Goal: Transaction & Acquisition: Book appointment/travel/reservation

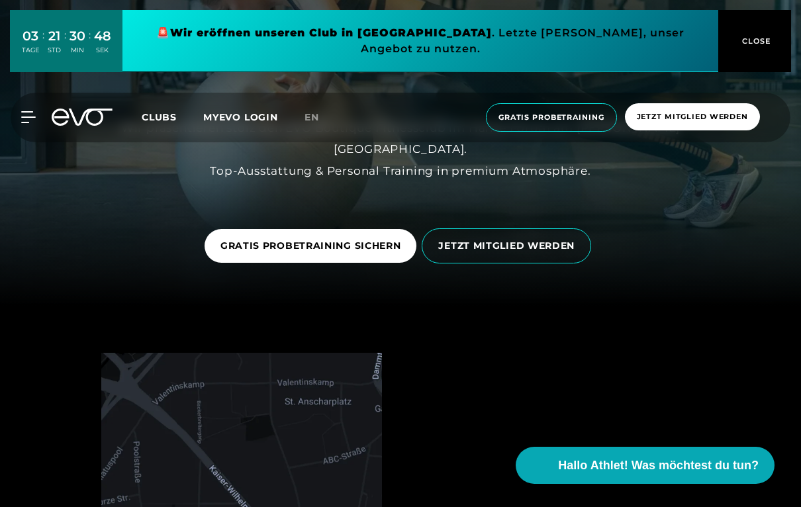
scroll to position [193, 0]
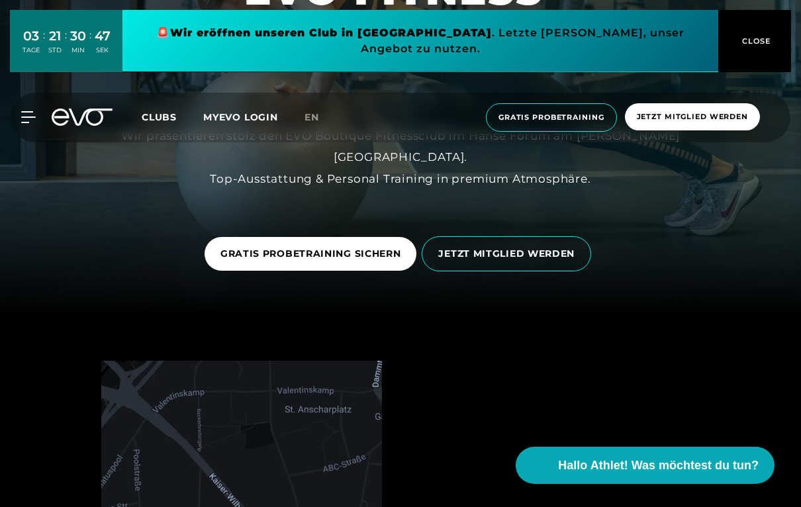
click at [544, 251] on span "JETZT MITGLIED WERDEN" at bounding box center [506, 254] width 136 height 14
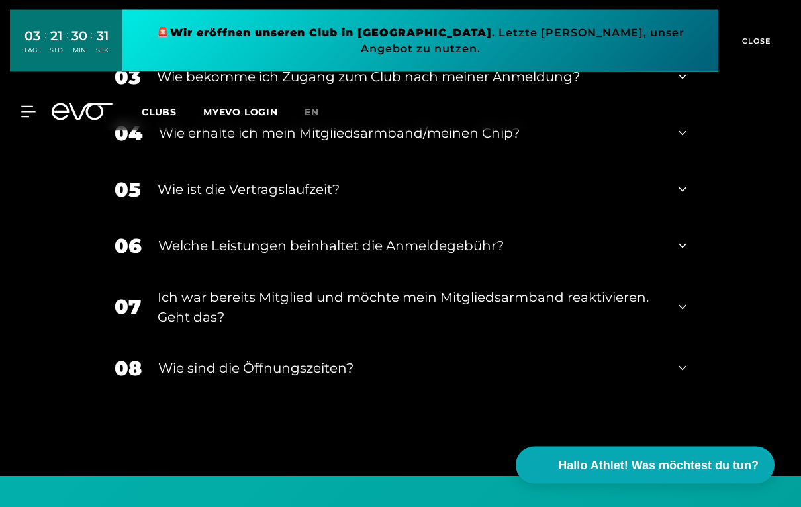
scroll to position [2131, 0]
click at [677, 364] on div "08 Wie sind die Öffnungszeiten?" at bounding box center [400, 368] width 598 height 56
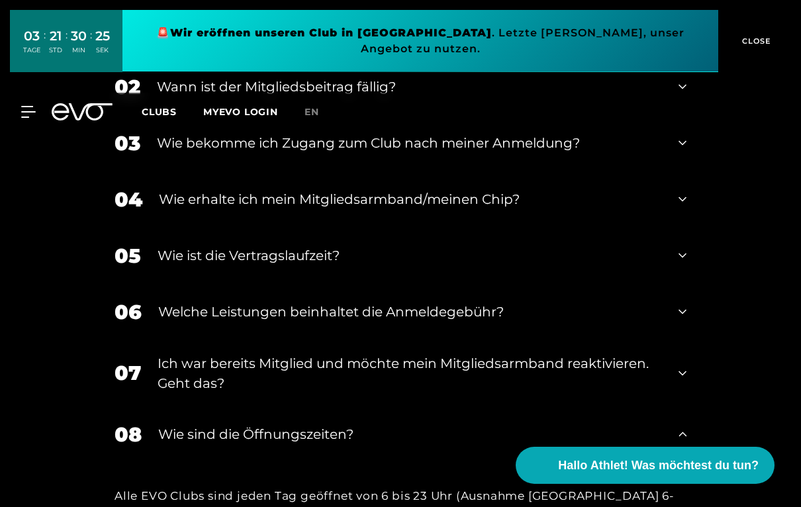
scroll to position [2064, 0]
click at [679, 304] on icon at bounding box center [682, 312] width 8 height 16
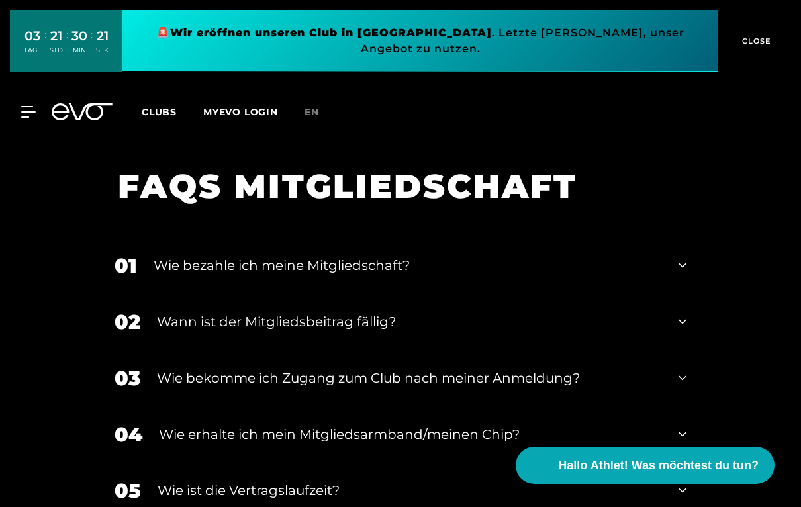
scroll to position [1830, 0]
click at [680, 247] on div "01 Wie bezahle ich meine Mitgliedschaft?" at bounding box center [400, 266] width 598 height 56
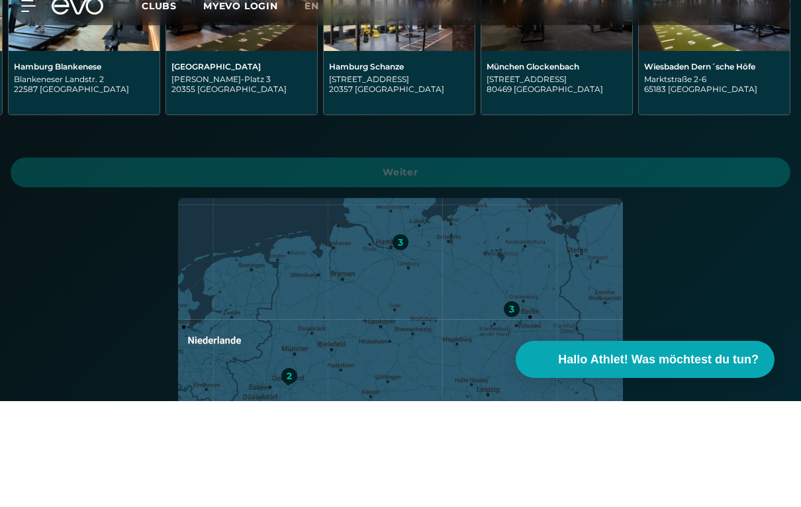
scroll to position [485, 0]
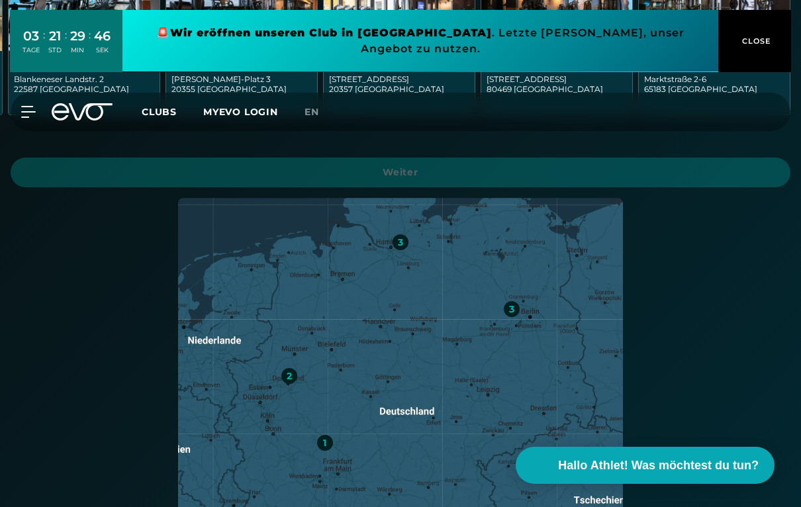
click at [400, 238] on div "3" at bounding box center [400, 242] width 5 height 9
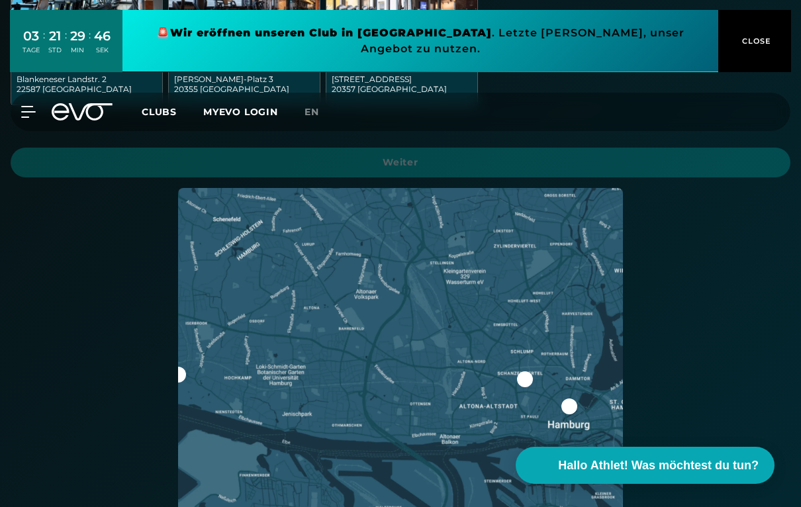
scroll to position [0, 0]
click at [565, 410] on div at bounding box center [569, 406] width 16 height 16
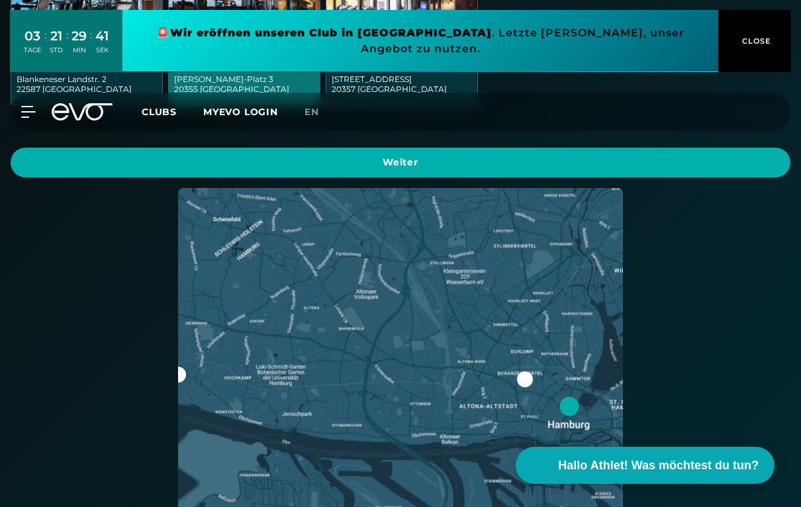
click at [575, 156] on span "Weiter" at bounding box center [400, 162] width 748 height 14
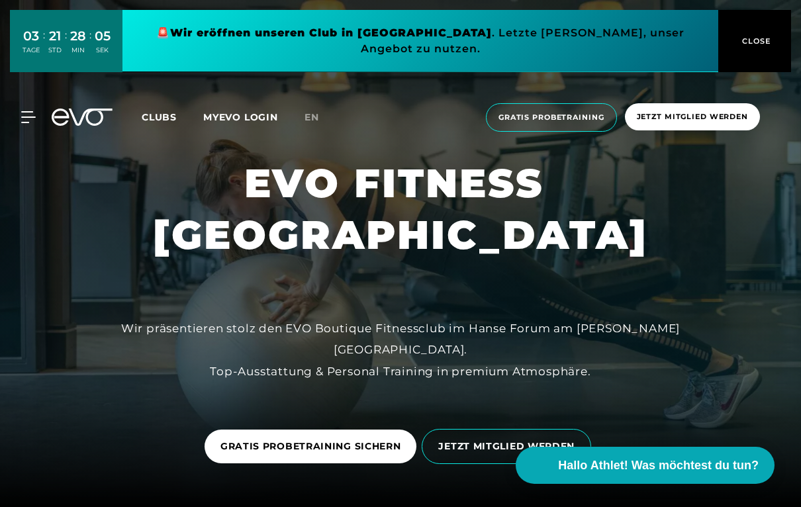
click at [538, 112] on span "Gratis Probetraining" at bounding box center [551, 117] width 106 height 11
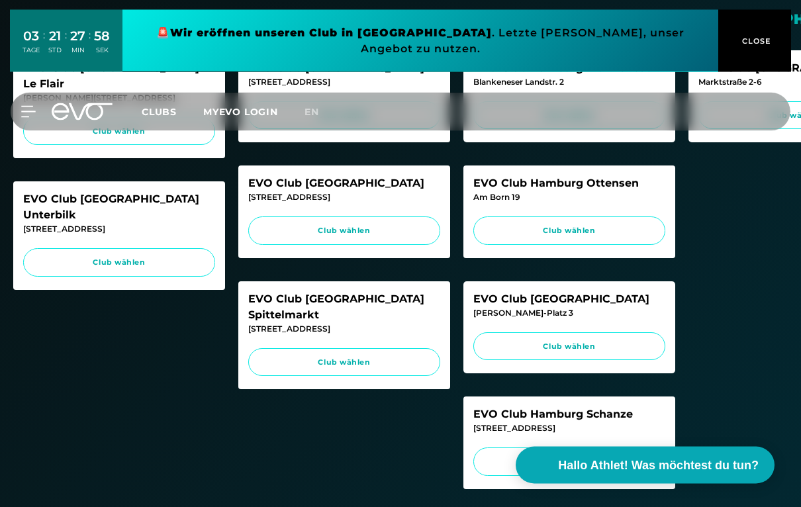
scroll to position [424, 0]
click at [621, 352] on span "Club wählen" at bounding box center [569, 346] width 167 height 11
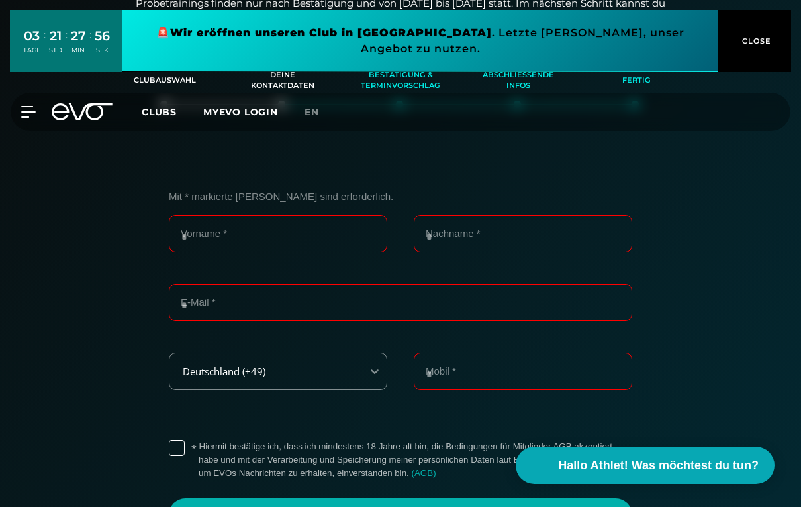
scroll to position [168, 0]
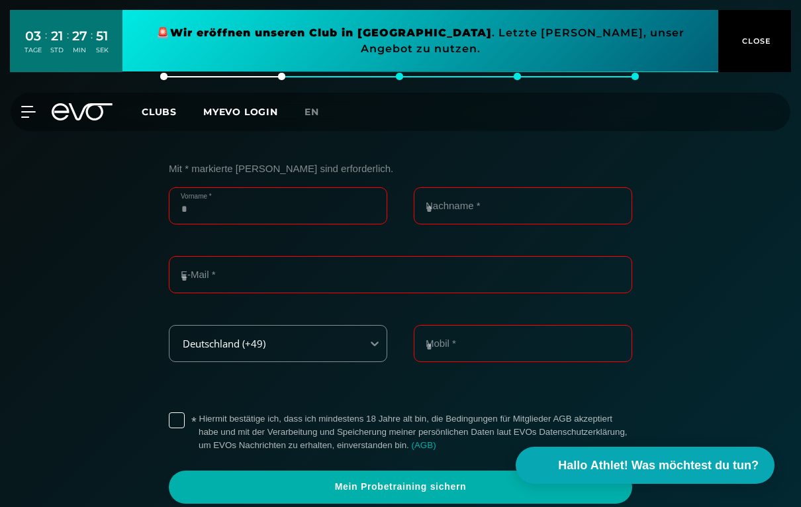
click at [307, 204] on input "Vorname *" at bounding box center [278, 205] width 218 height 37
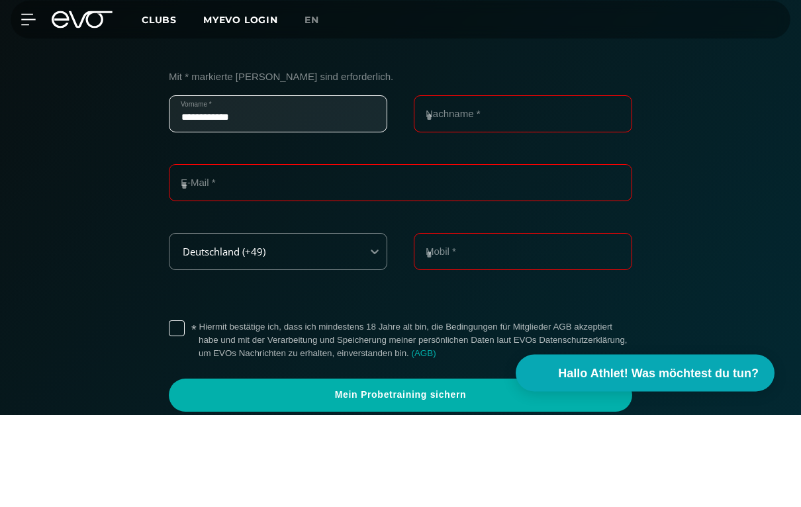
click at [323, 188] on input "**********" at bounding box center [278, 206] width 218 height 37
type input "****"
click at [505, 188] on input "Nachname *" at bounding box center [523, 206] width 218 height 37
type input "*******"
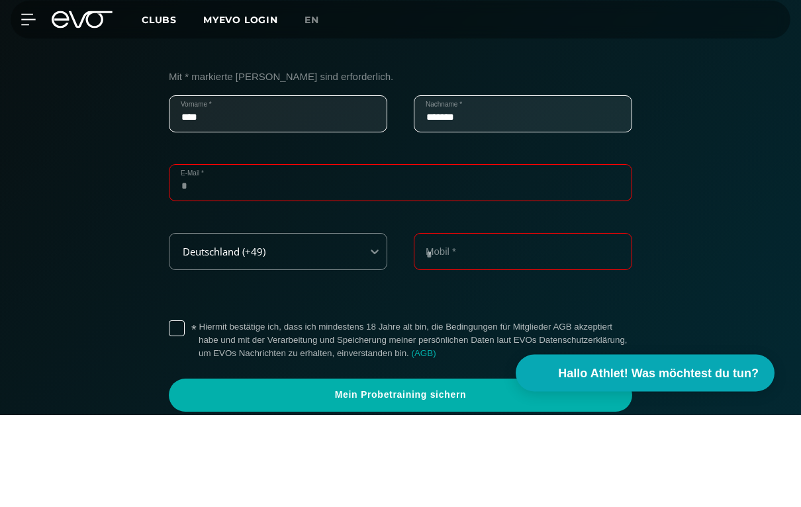
type input "**********"
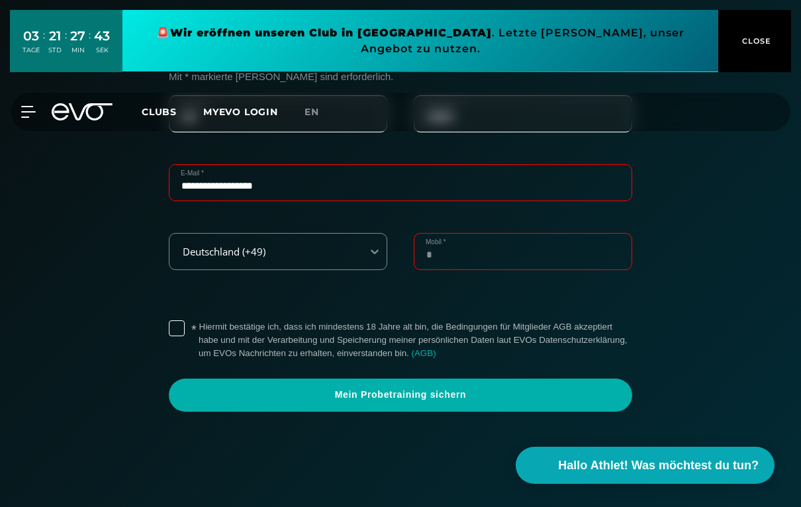
click at [521, 250] on input "Mobil *" at bounding box center [523, 251] width 218 height 37
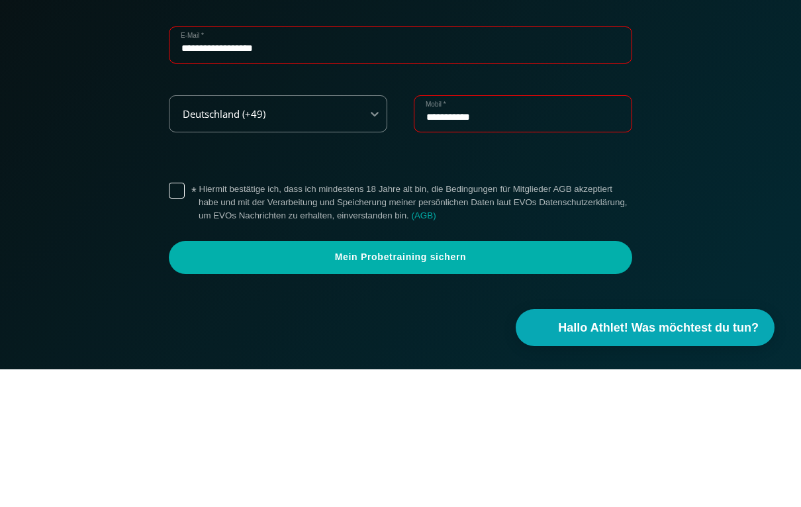
type input "**********"
click at [199, 320] on label "* Hiermit bestätige ich, dass ich mindestens 18 Jahre alt bin, die Bedingungen …" at bounding box center [415, 340] width 433 height 40
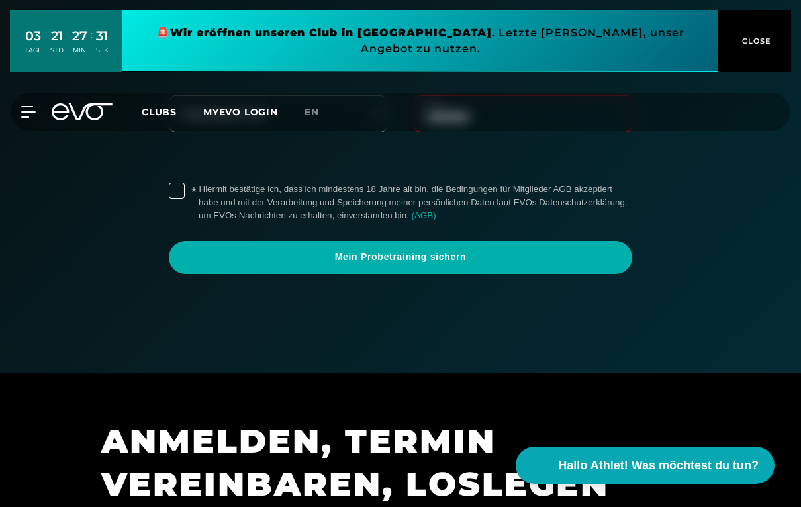
click at [500, 252] on span "Mein Probetraining sichern" at bounding box center [400, 257] width 431 height 13
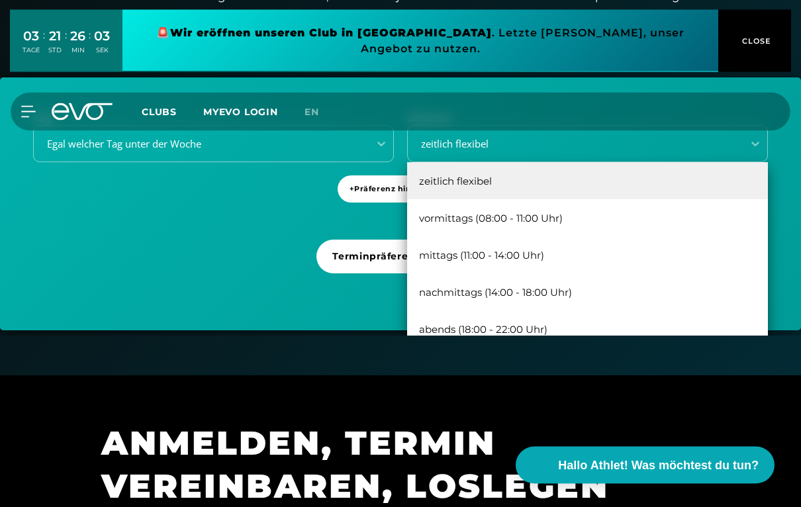
scroll to position [407, 0]
click at [508, 330] on div "abends (18:00 - 22:00 Uhr)" at bounding box center [587, 328] width 361 height 37
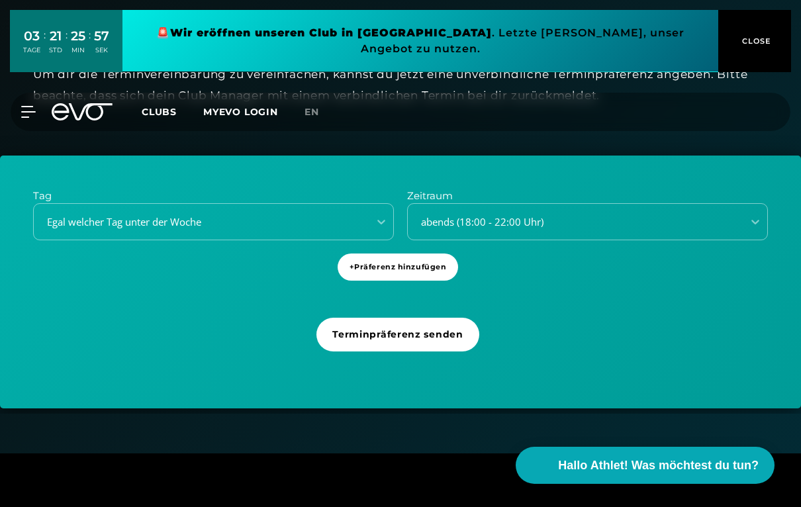
scroll to position [328, 0]
click at [417, 331] on span "Terminpräferenz senden" at bounding box center [397, 335] width 130 height 14
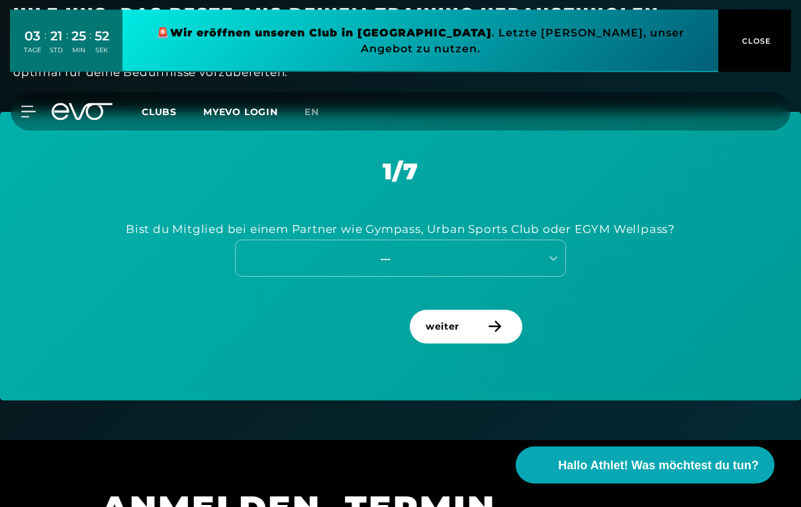
scroll to position [461, 0]
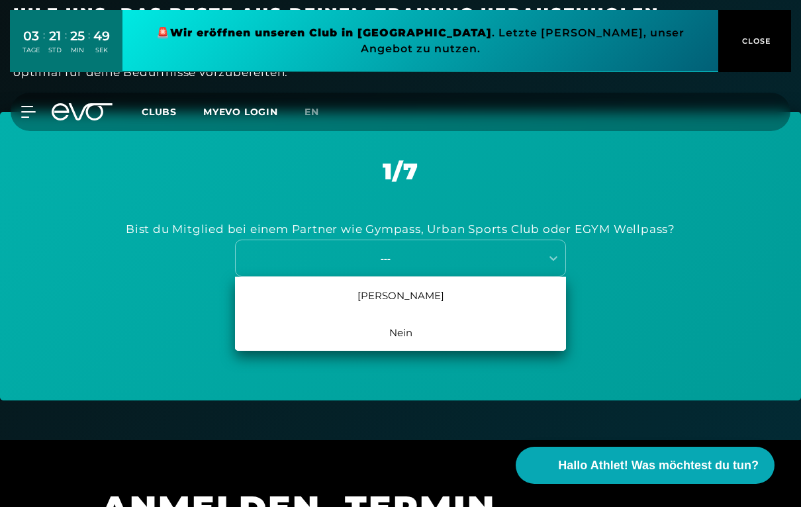
click at [396, 333] on div "Nein" at bounding box center [400, 332] width 331 height 37
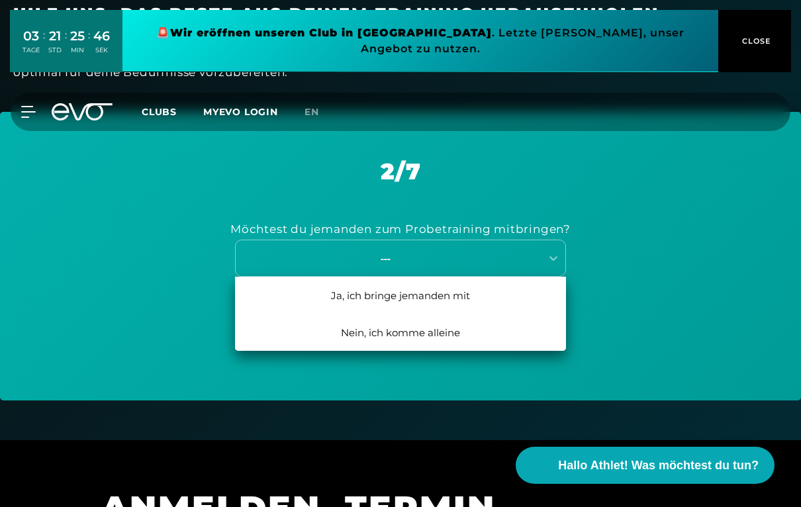
click at [441, 328] on div "Nein, ich komme alleine" at bounding box center [400, 332] width 331 height 37
click at [470, 292] on div "Ich möchte mit einem Trainier trainieren" at bounding box center [400, 295] width 331 height 37
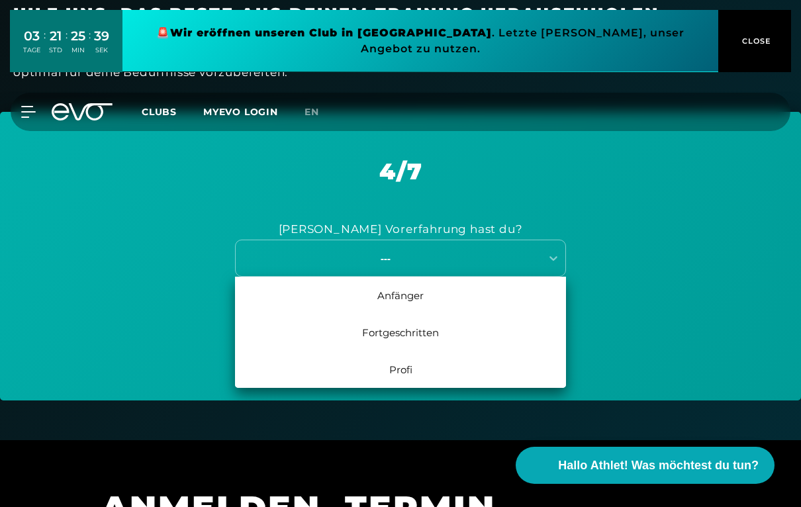
click at [409, 296] on div "Anfänger" at bounding box center [400, 295] width 331 height 37
click at [429, 295] on div "12 Monate - Performer" at bounding box center [400, 295] width 331 height 37
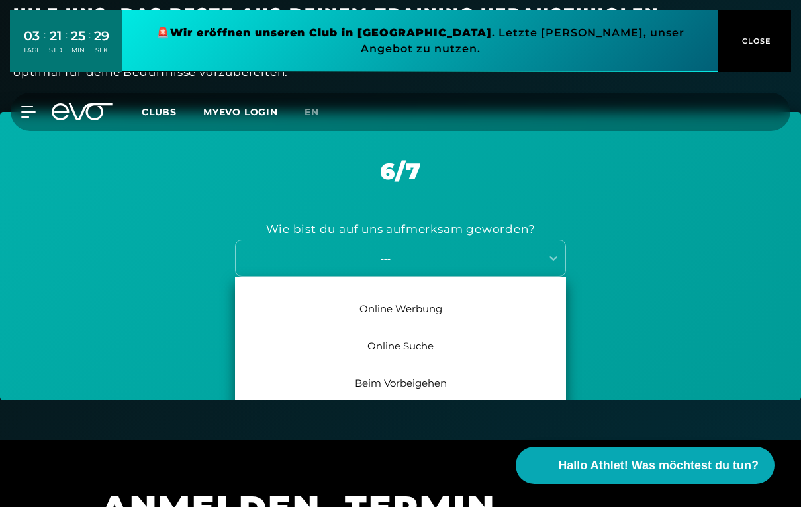
scroll to position [61, 0]
click at [428, 342] on div "Online Suche" at bounding box center [400, 345] width 331 height 37
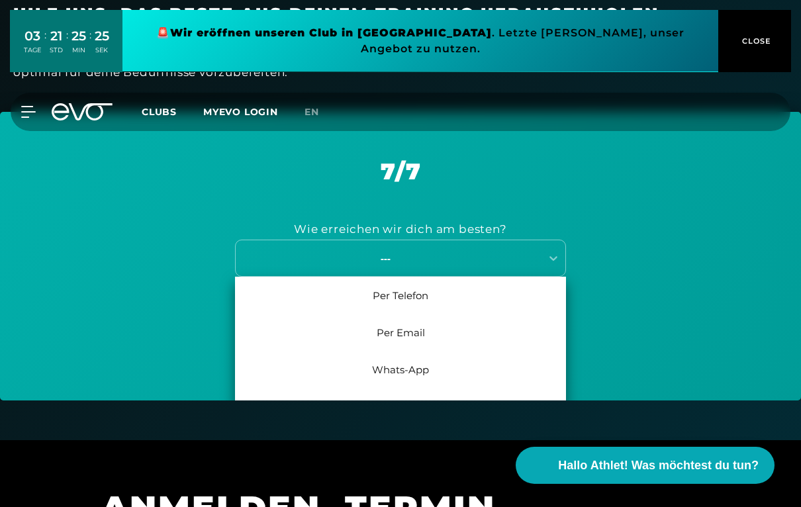
click at [411, 332] on div "Per Email" at bounding box center [400, 332] width 331 height 37
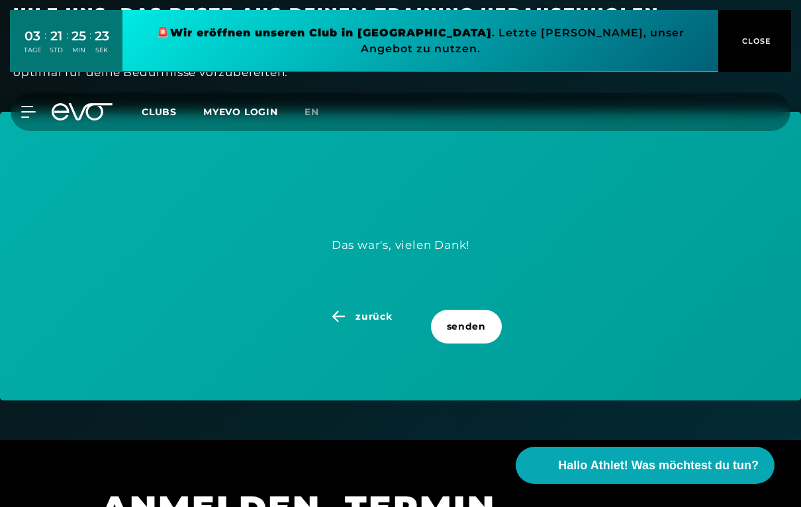
click at [473, 326] on span "senden" at bounding box center [466, 327] width 39 height 14
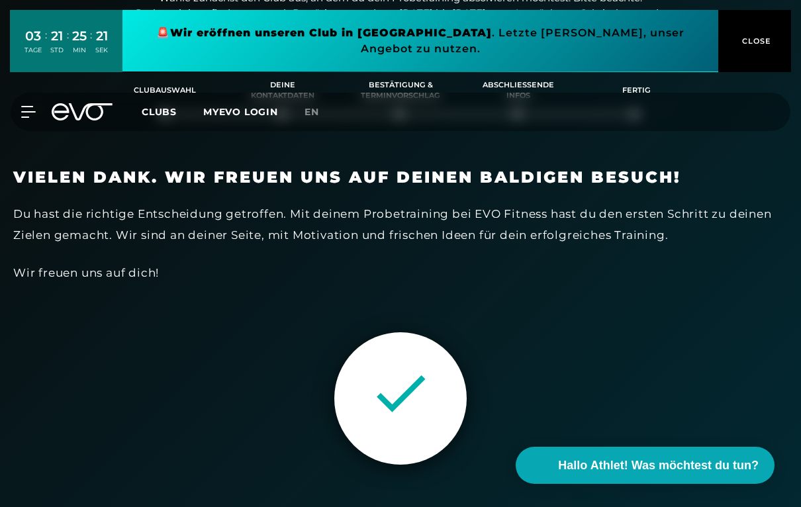
scroll to position [168, 0]
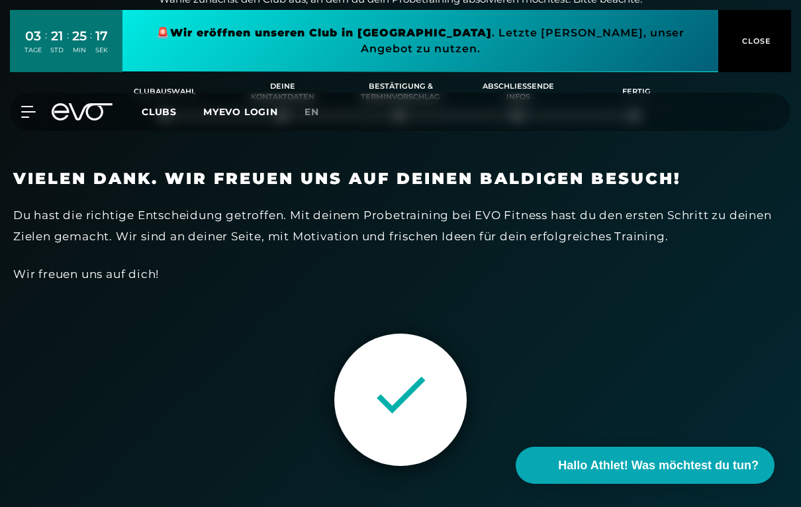
click at [34, 107] on icon at bounding box center [28, 112] width 14 height 11
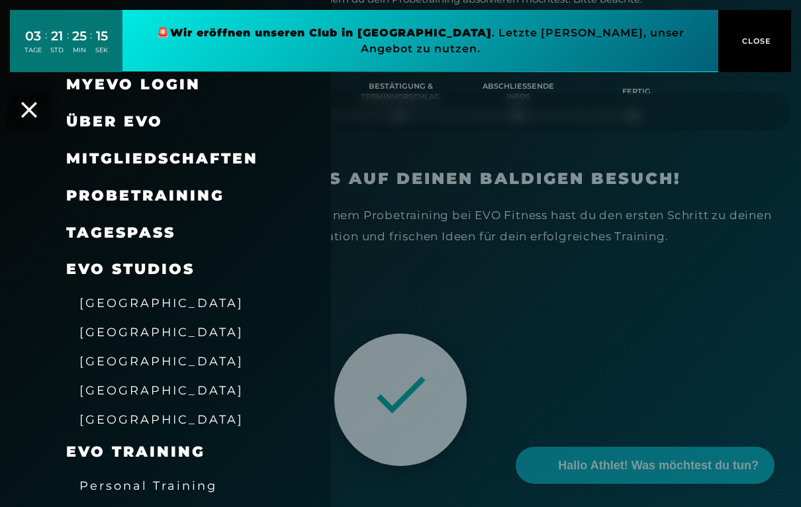
click at [218, 151] on span "Mitgliedschaften" at bounding box center [162, 159] width 192 height 18
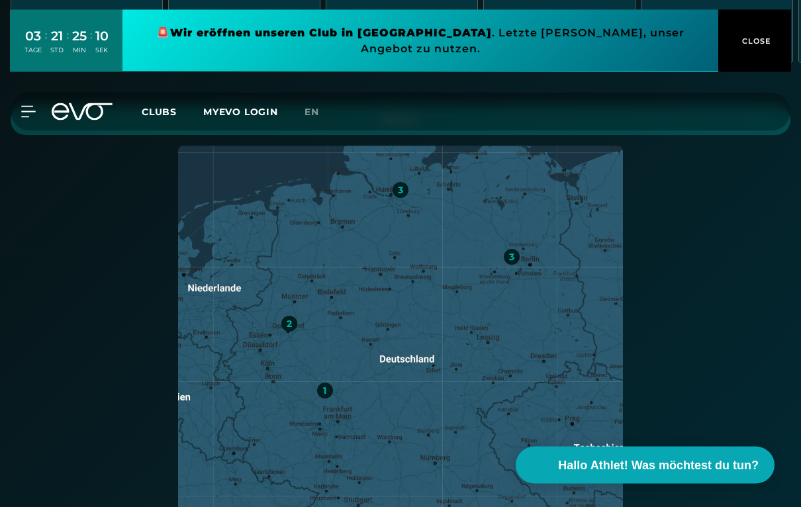
scroll to position [537, 0]
click at [394, 182] on div "3" at bounding box center [400, 190] width 16 height 16
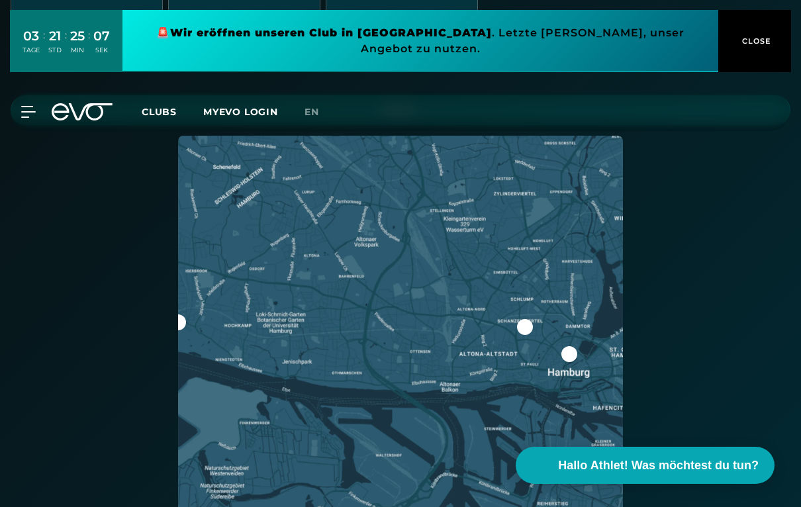
click at [568, 352] on div at bounding box center [569, 354] width 16 height 16
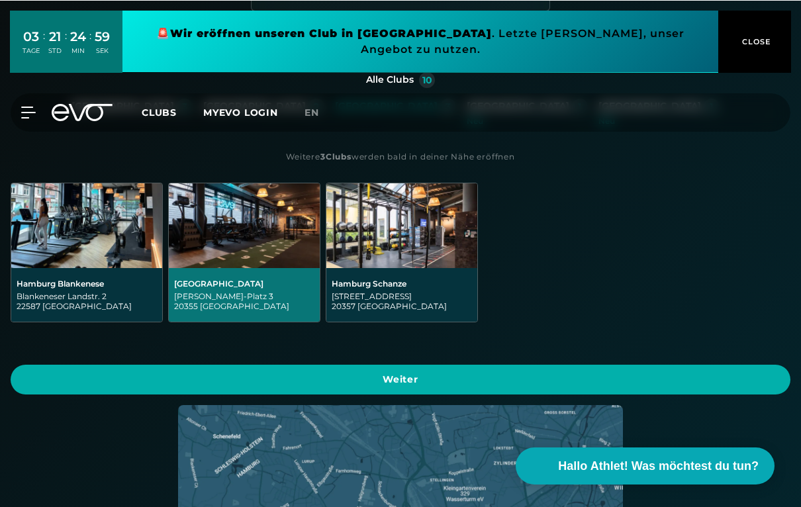
scroll to position [268, 0]
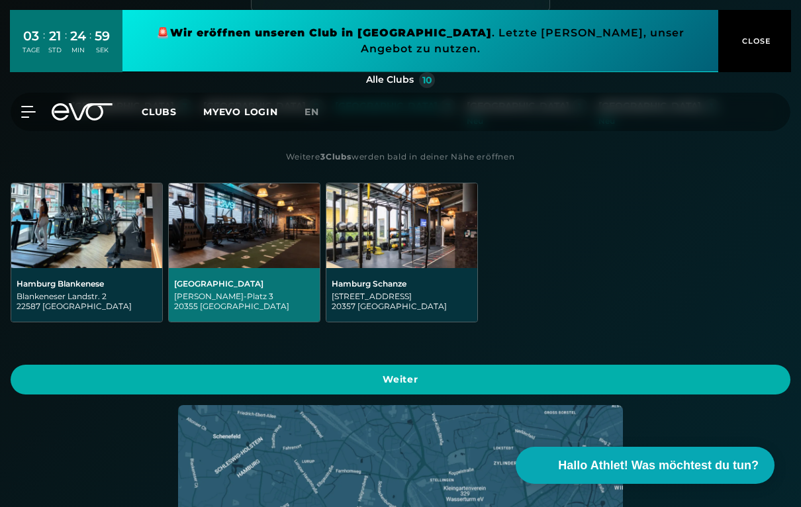
click at [245, 234] on img at bounding box center [244, 225] width 151 height 85
click at [688, 377] on span "Weiter" at bounding box center [400, 380] width 748 height 14
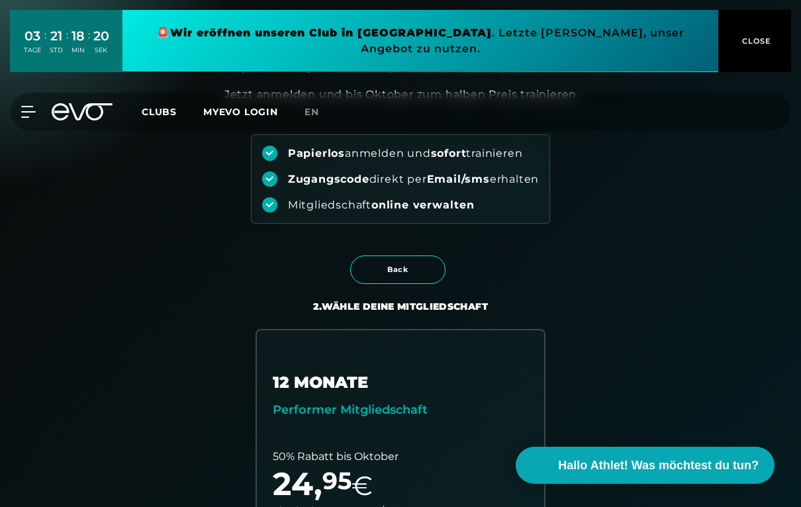
scroll to position [0, 0]
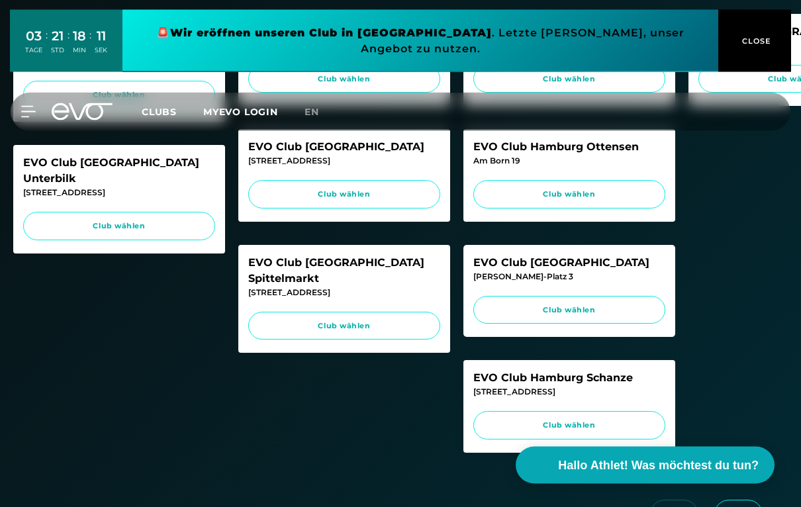
scroll to position [459, 0]
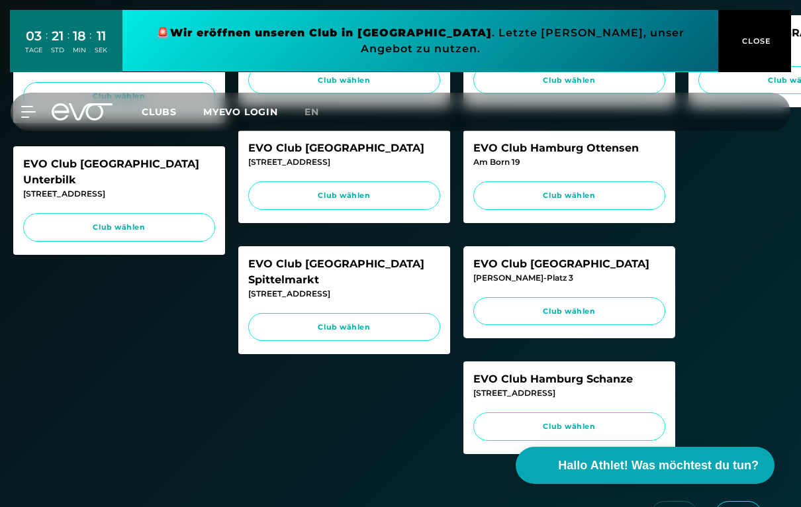
click at [616, 317] on span "Club wählen" at bounding box center [569, 311] width 167 height 11
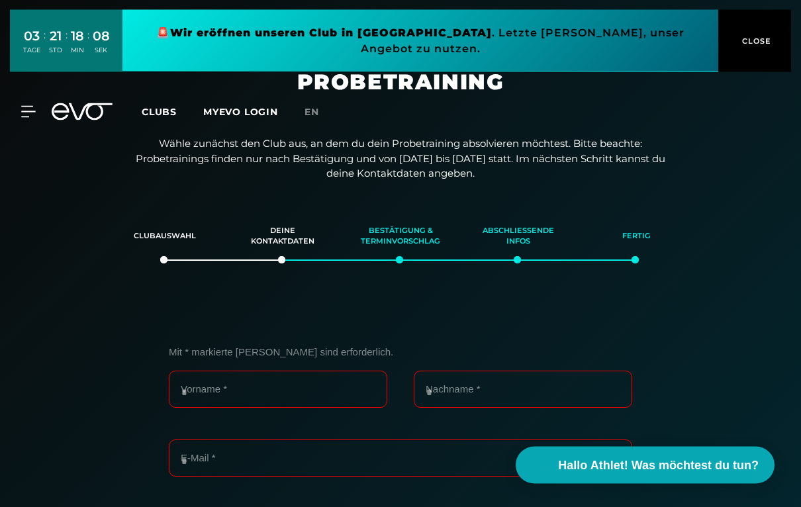
scroll to position [0, 0]
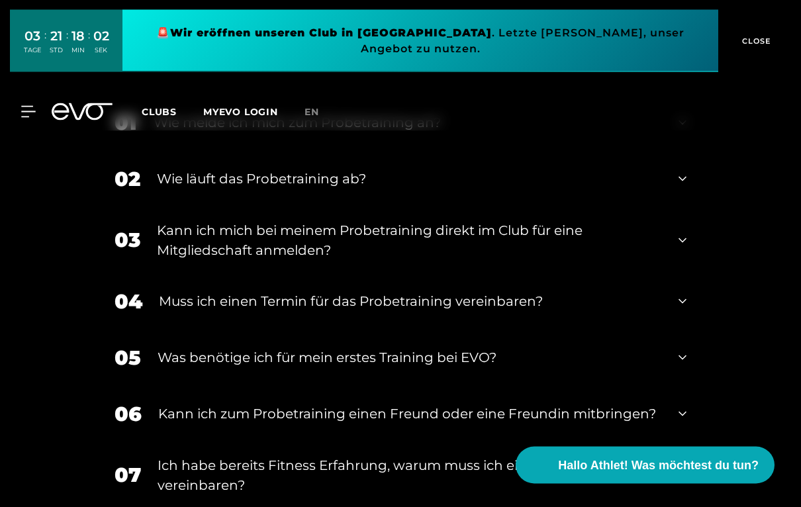
click at [676, 230] on div "03 Kann ich mich bei meinem Probetraining direkt im Club für eine Mitgliedschaf…" at bounding box center [400, 241] width 598 height 66
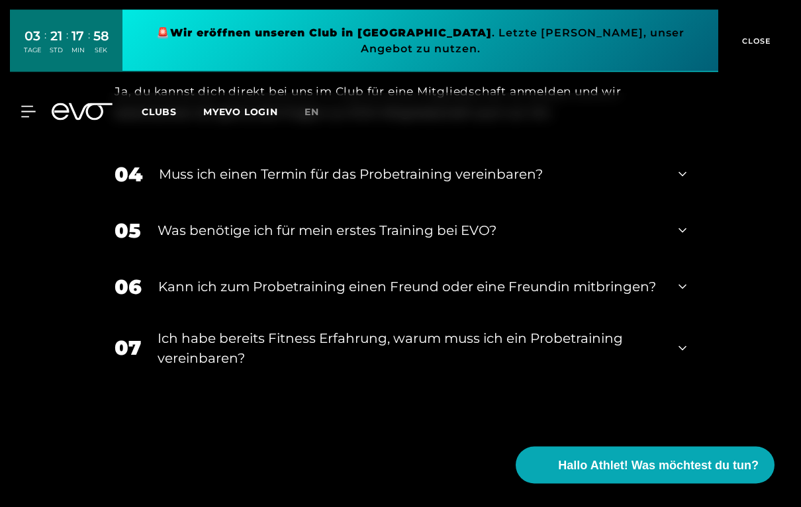
scroll to position [1632, 0]
click at [682, 222] on icon at bounding box center [682, 230] width 8 height 16
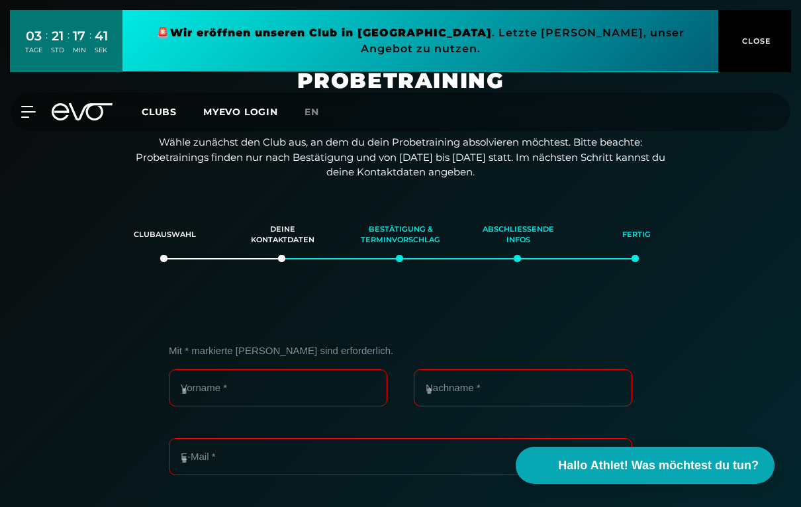
scroll to position [0, 0]
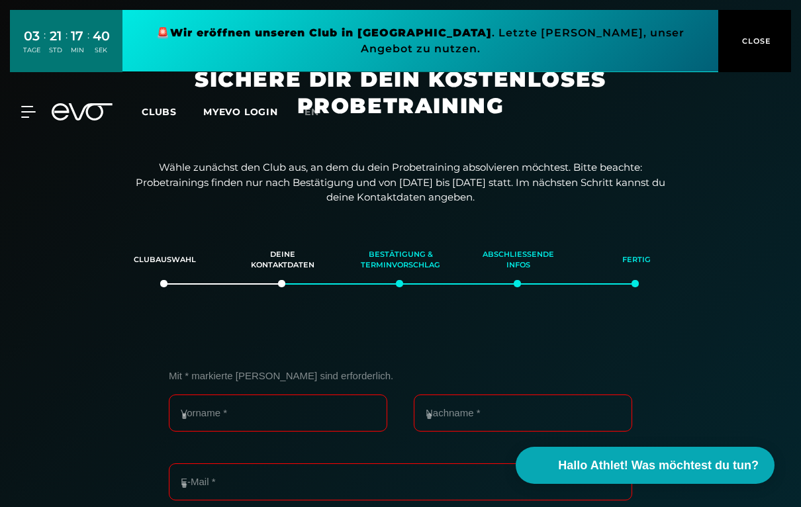
click at [30, 106] on icon at bounding box center [28, 112] width 15 height 12
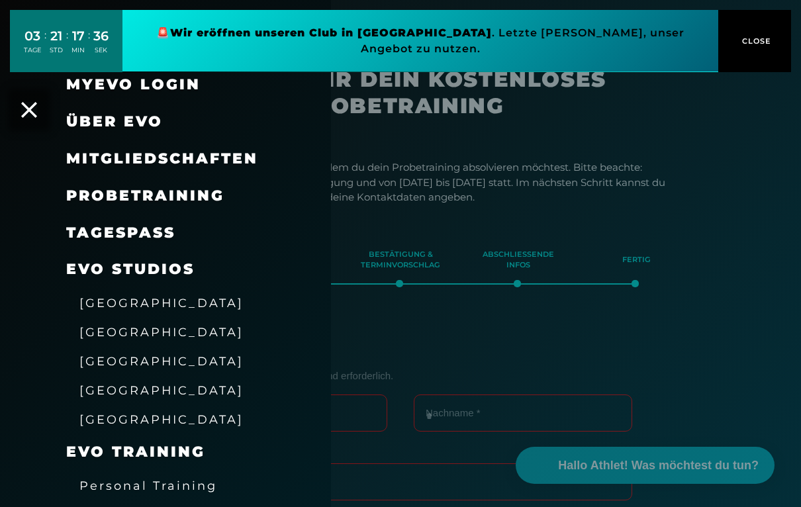
click at [99, 355] on span "[GEOGRAPHIC_DATA]" at bounding box center [161, 361] width 164 height 14
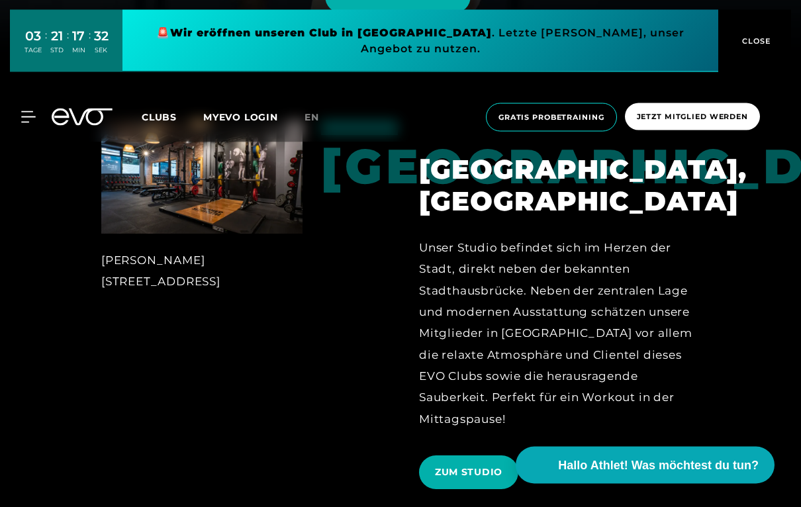
scroll to position [463, 0]
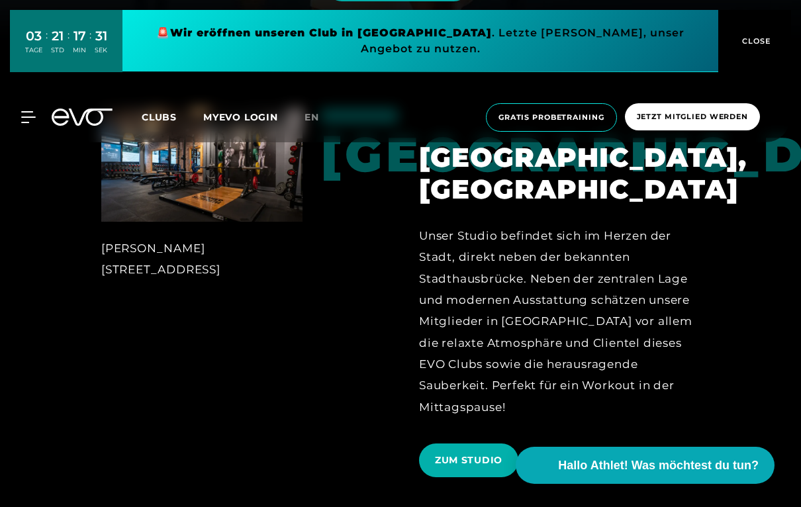
click at [482, 457] on span "ZUM STUDIO" at bounding box center [468, 460] width 67 height 14
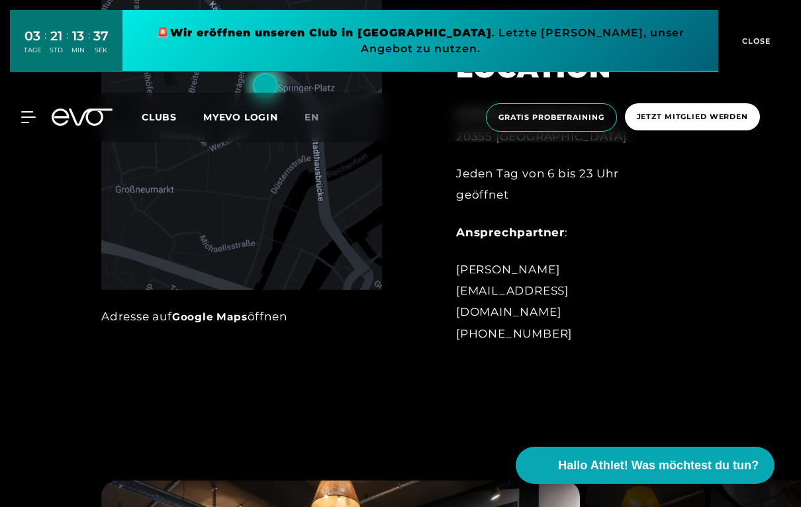
scroll to position [665, 0]
